Goal: Entertainment & Leisure: Consume media (video, audio)

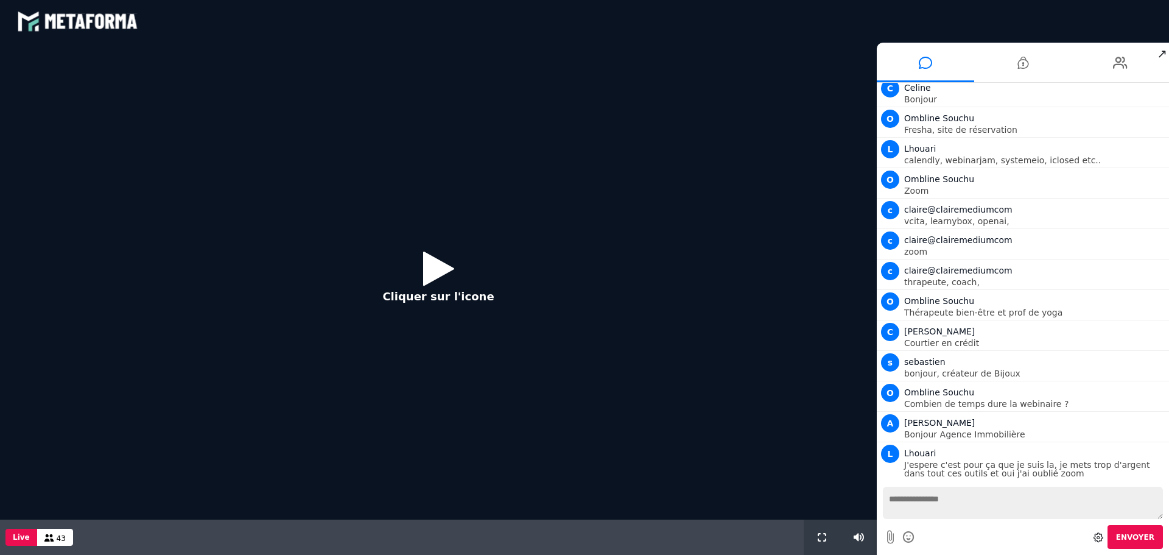
scroll to position [128, 0]
click at [447, 267] on icon at bounding box center [438, 268] width 31 height 40
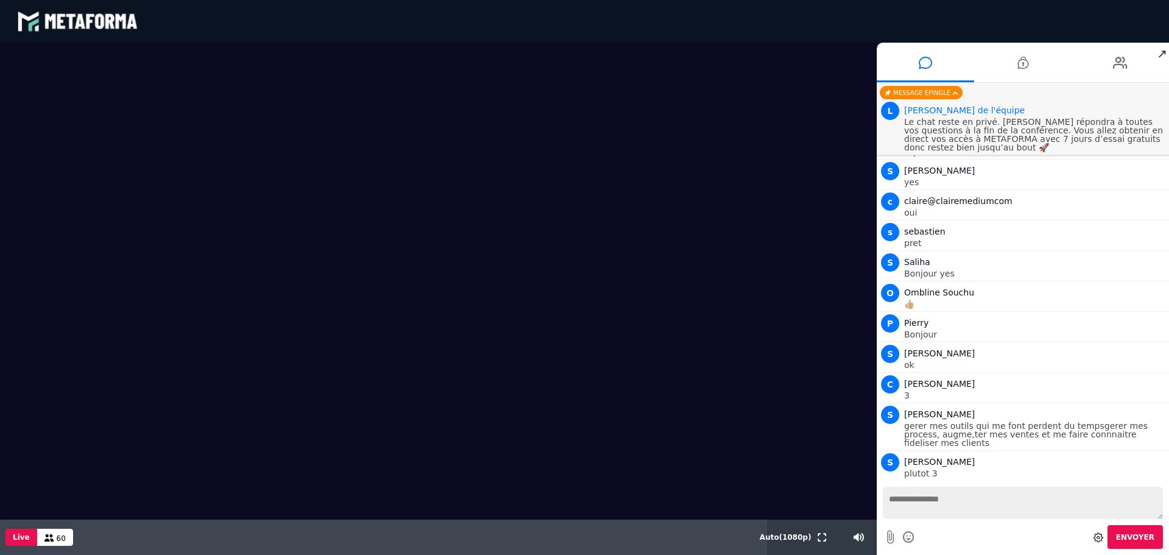
scroll to position [571, 0]
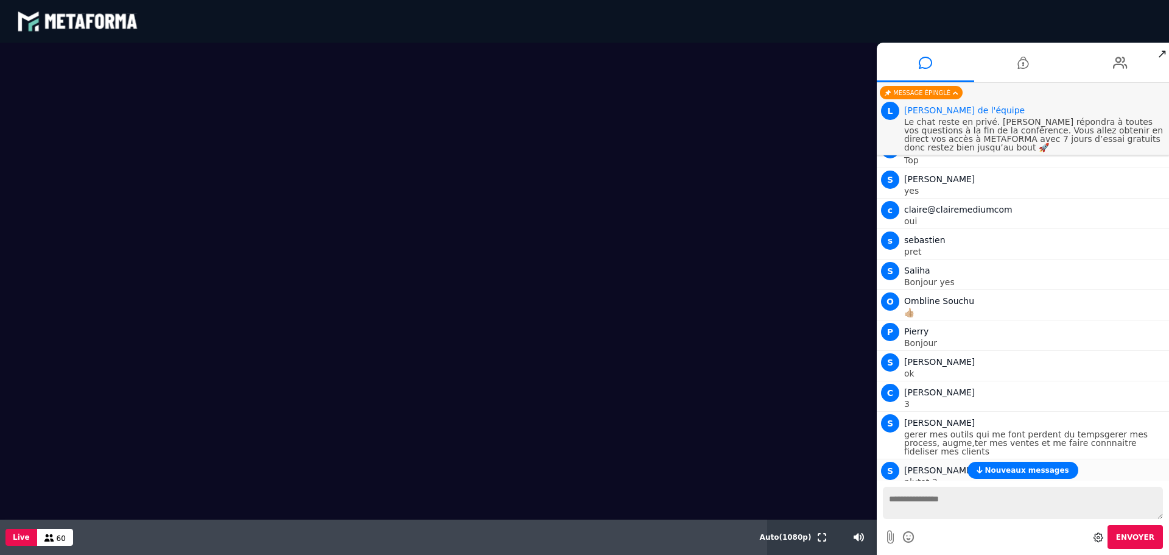
click at [1028, 467] on span "Nouveaux messages" at bounding box center [1026, 470] width 84 height 9
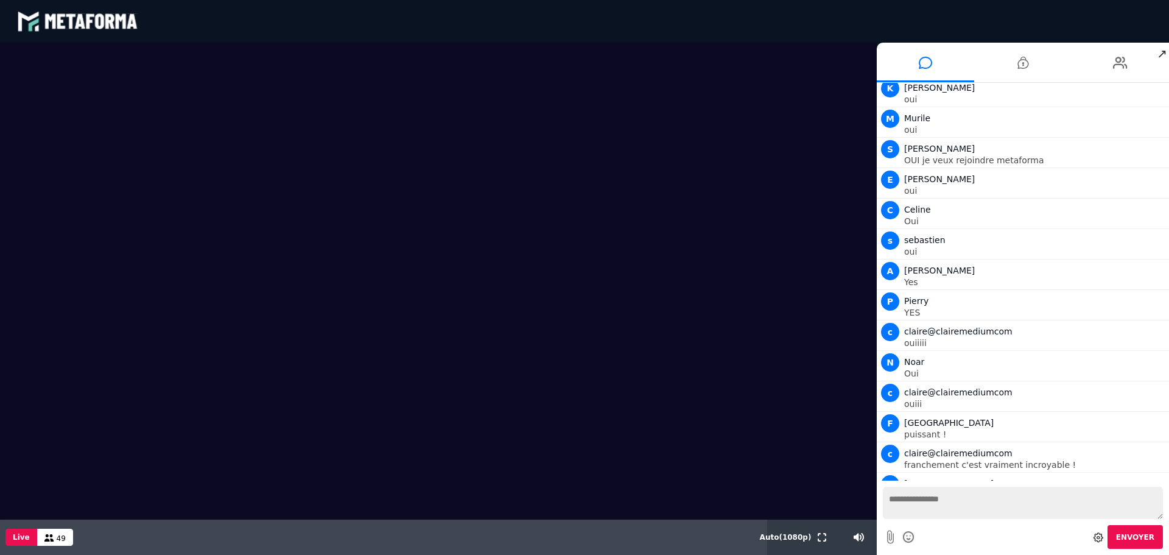
scroll to position [1340, 0]
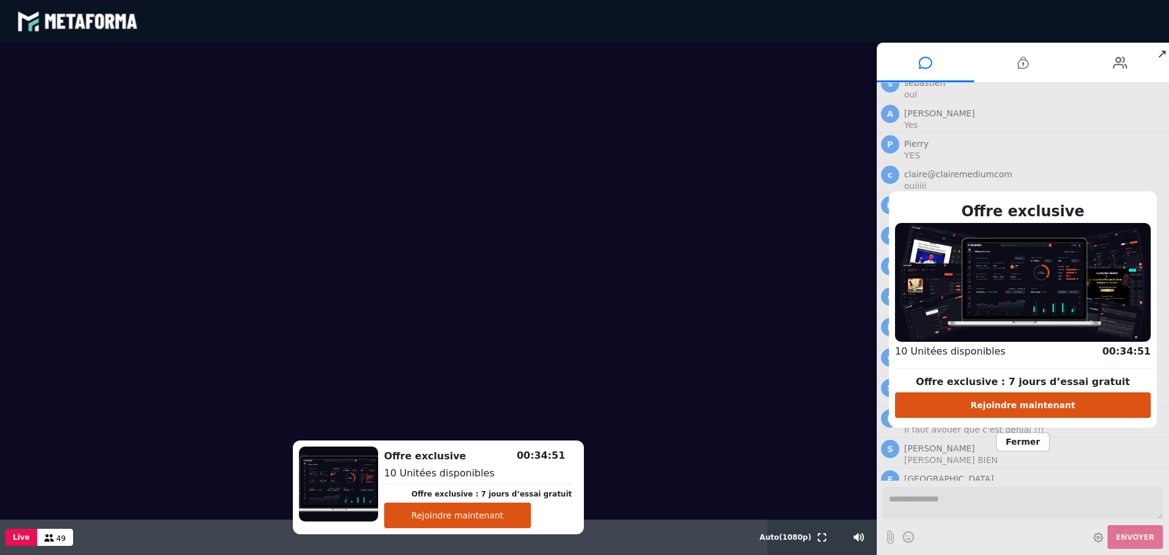
click at [462, 513] on button "Rejoindre maintenant" at bounding box center [457, 515] width 147 height 26
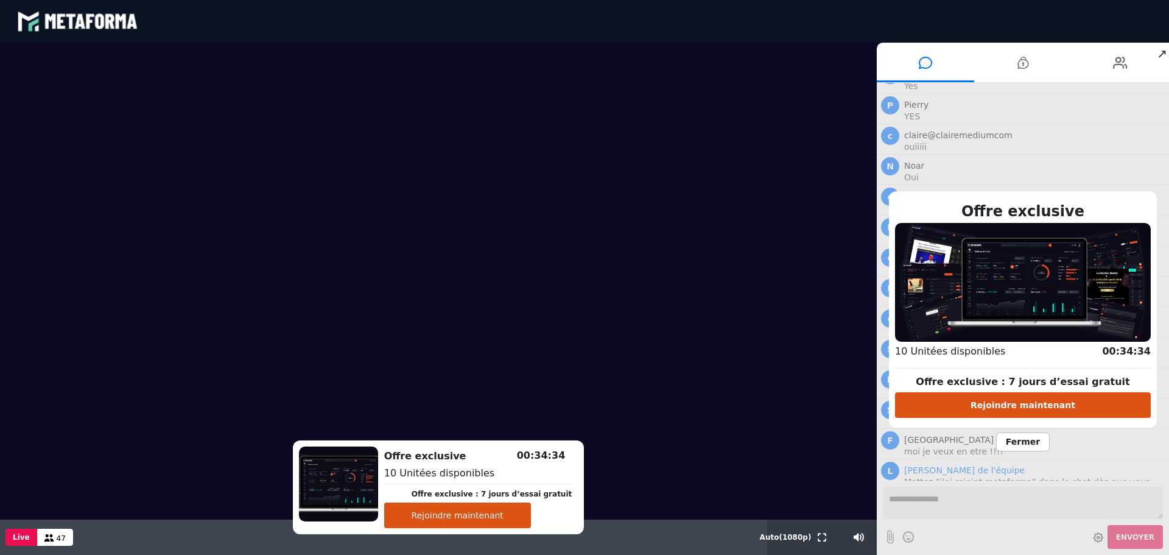
click at [1029, 440] on span "Fermer" at bounding box center [1023, 441] width 54 height 19
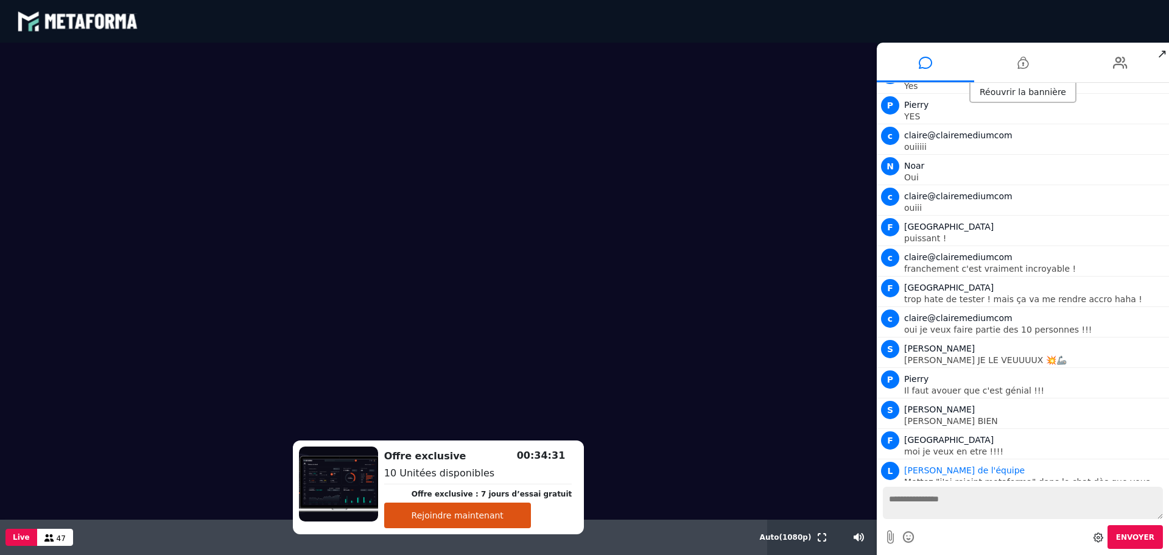
click at [1013, 95] on div "Réouvrir la bannière" at bounding box center [1022, 93] width 107 height 20
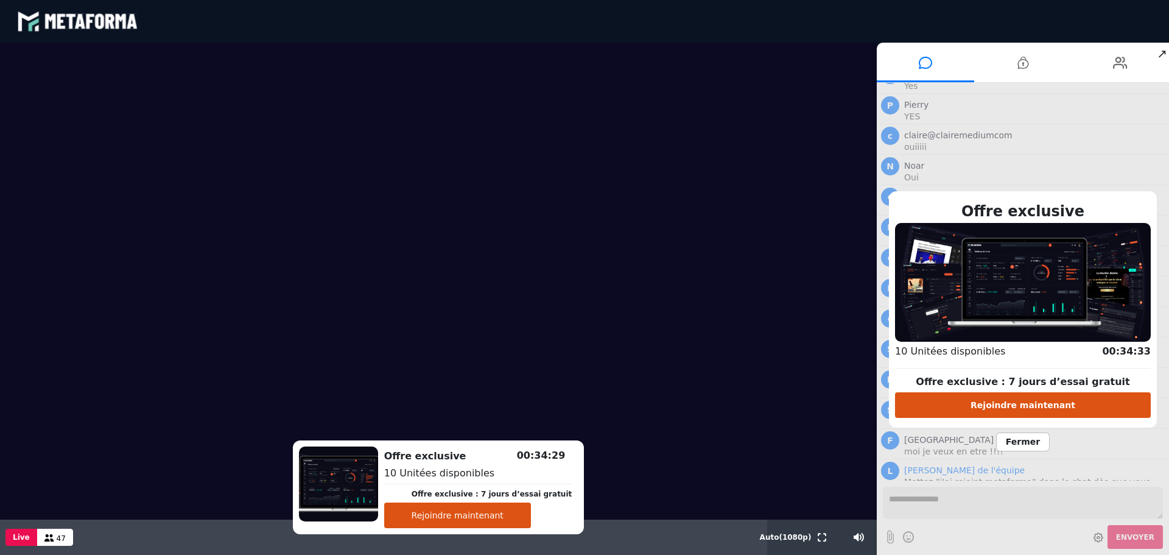
click at [1035, 443] on span "Fermer" at bounding box center [1023, 441] width 54 height 19
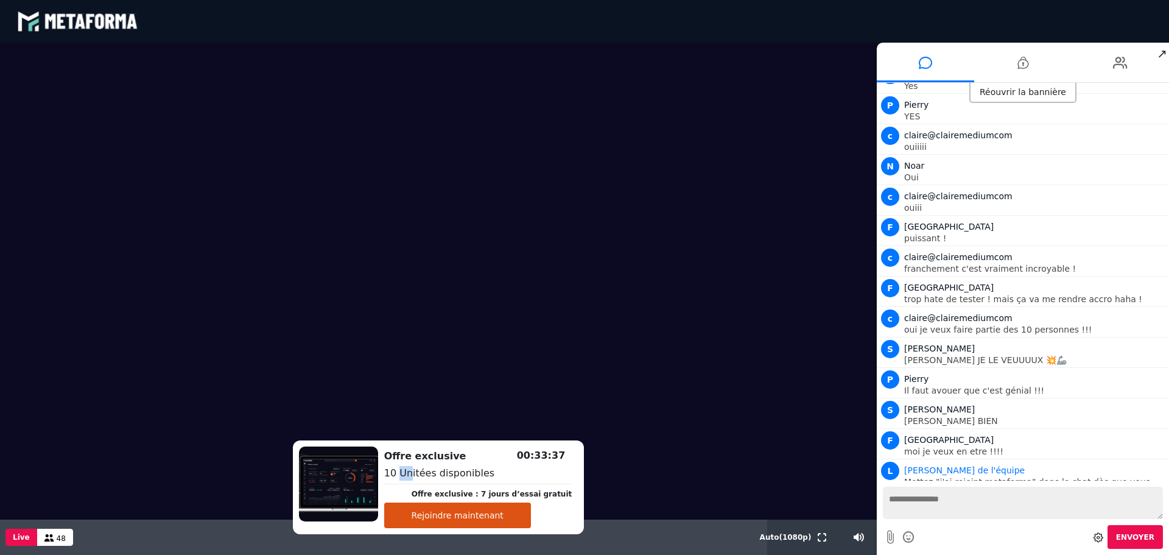
drag, startPoint x: 415, startPoint y: 446, endPoint x: 425, endPoint y: 447, distance: 9.9
click at [425, 447] on div "Offre exclusive Offre exclusive : 7 jours d’essai gratuit Rejoindre maintenant …" at bounding box center [439, 487] width 292 height 94
click at [1029, 508] on textarea at bounding box center [1023, 502] width 280 height 32
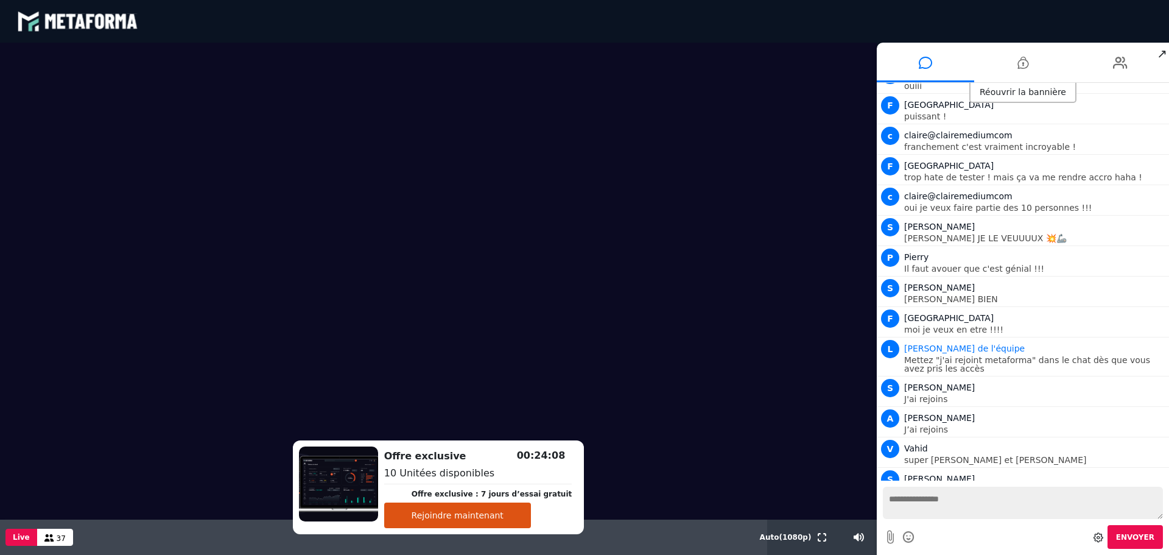
scroll to position [1532, 0]
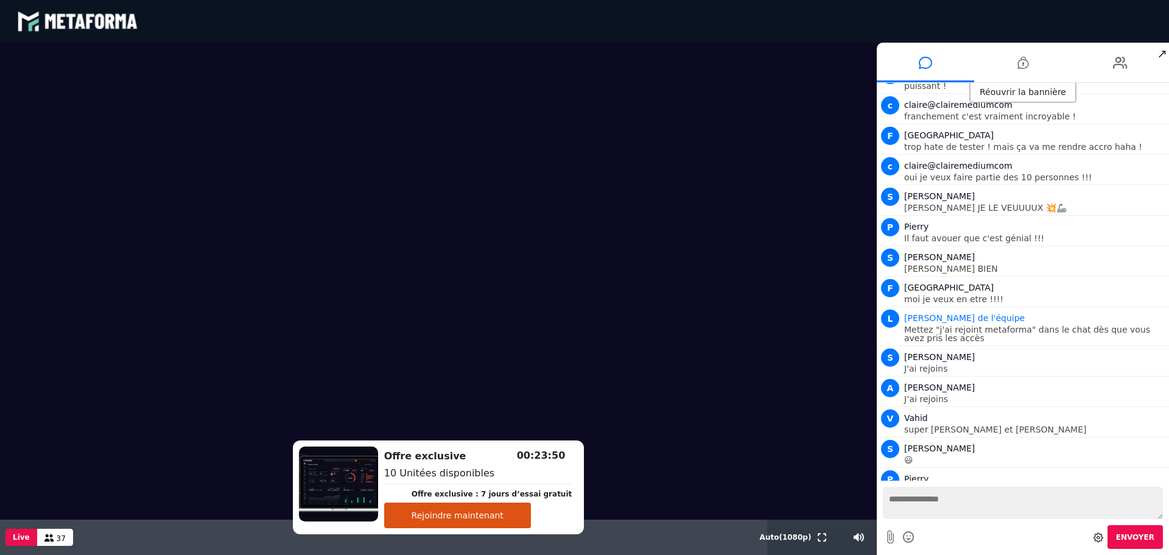
drag, startPoint x: 53, startPoint y: 276, endPoint x: 170, endPoint y: 280, distance: 117.6
click at [170, 280] on video at bounding box center [438, 281] width 877 height 477
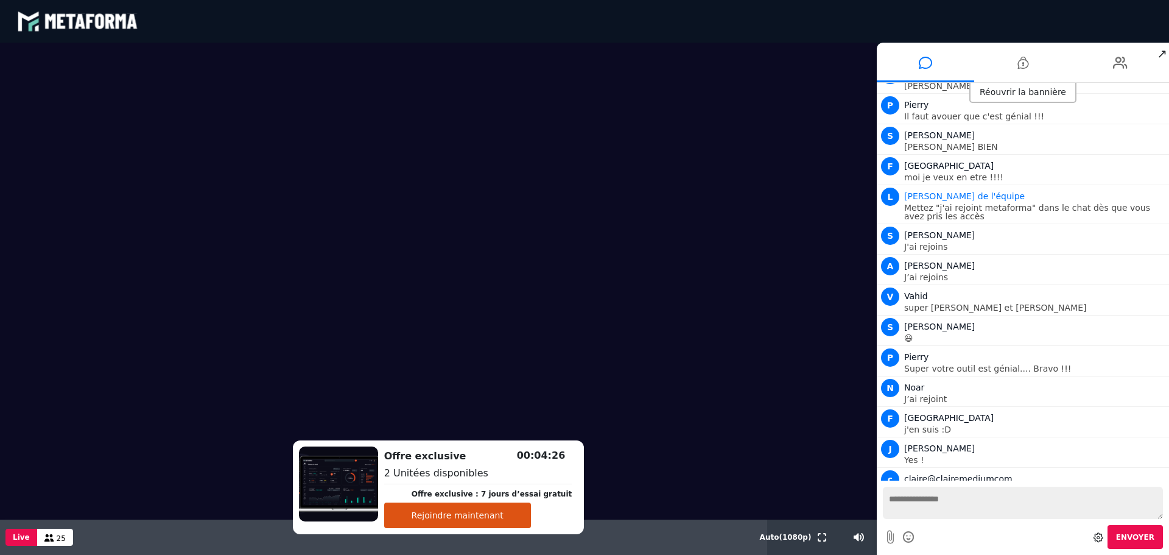
scroll to position [1709, 0]
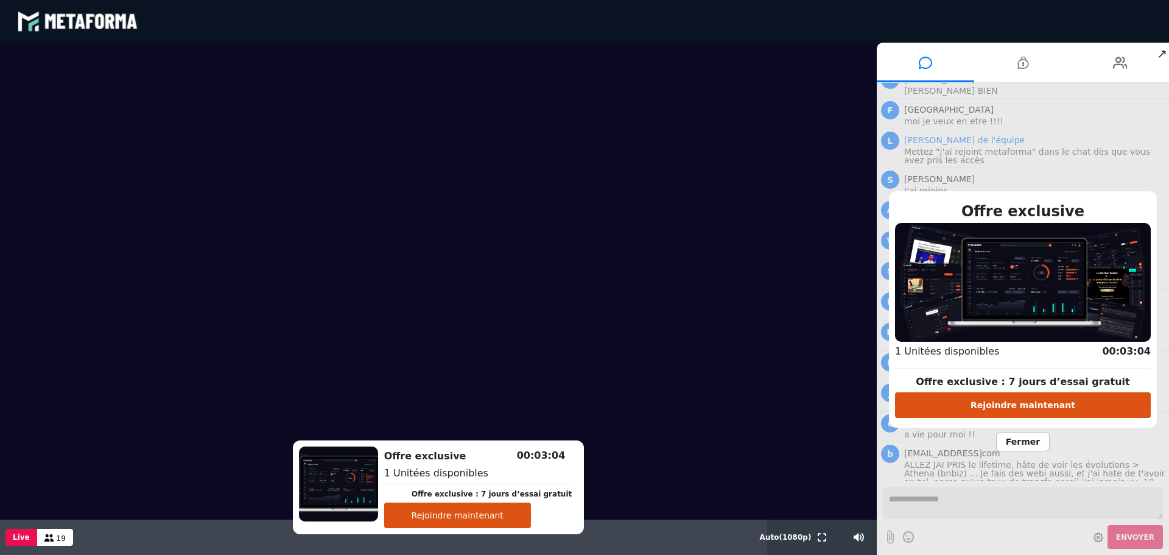
click at [1013, 440] on span "Fermer" at bounding box center [1023, 441] width 54 height 19
click at [1023, 441] on span "Fermer" at bounding box center [1023, 441] width 54 height 19
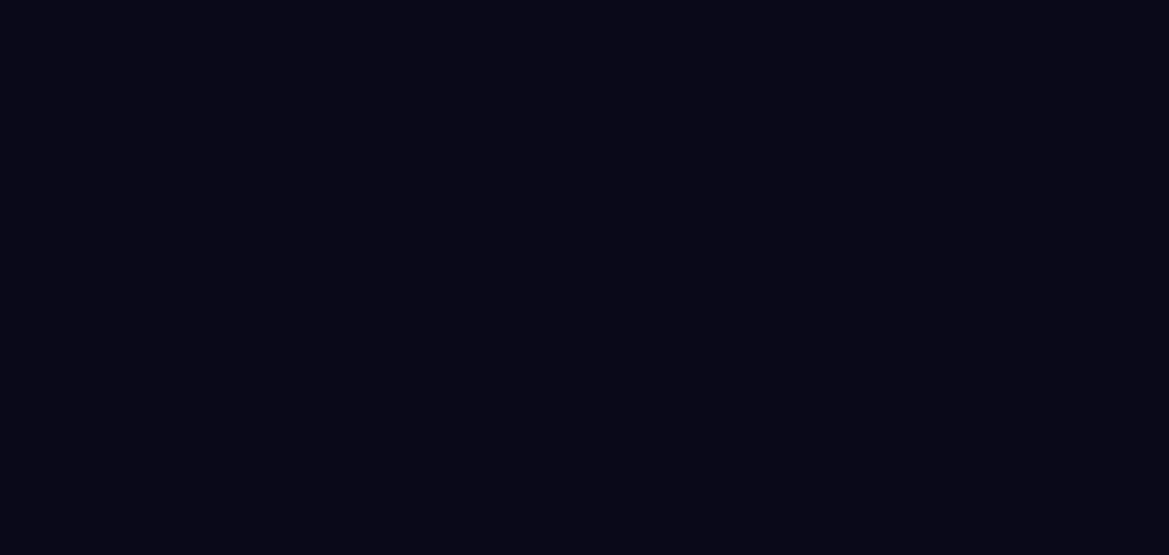
select select "****"
select select "*****"
